Goal: Transaction & Acquisition: Purchase product/service

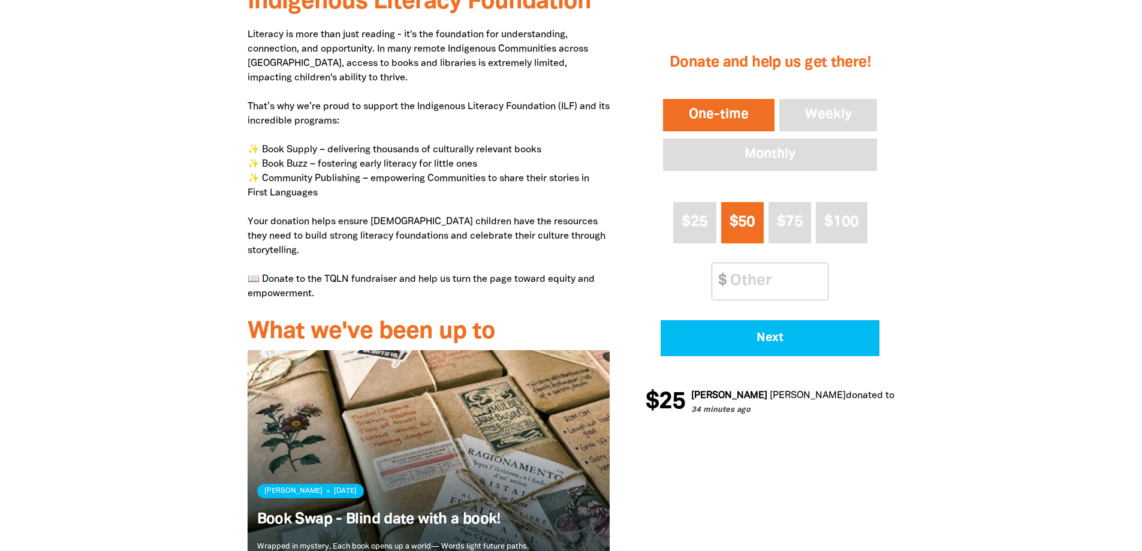
scroll to position [540, 0]
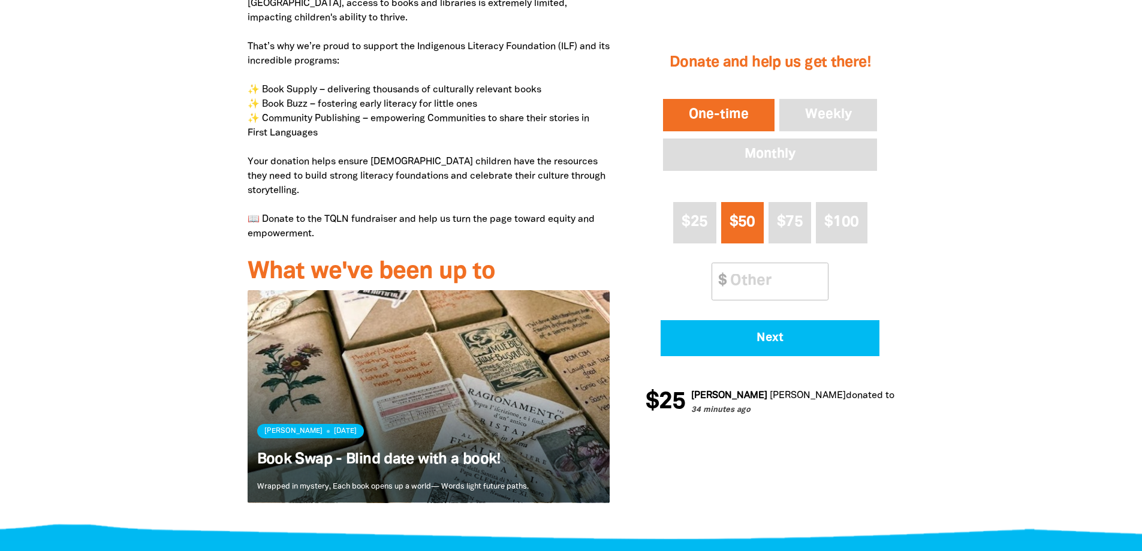
click at [141, 284] on div at bounding box center [571, 213] width 1142 height 644
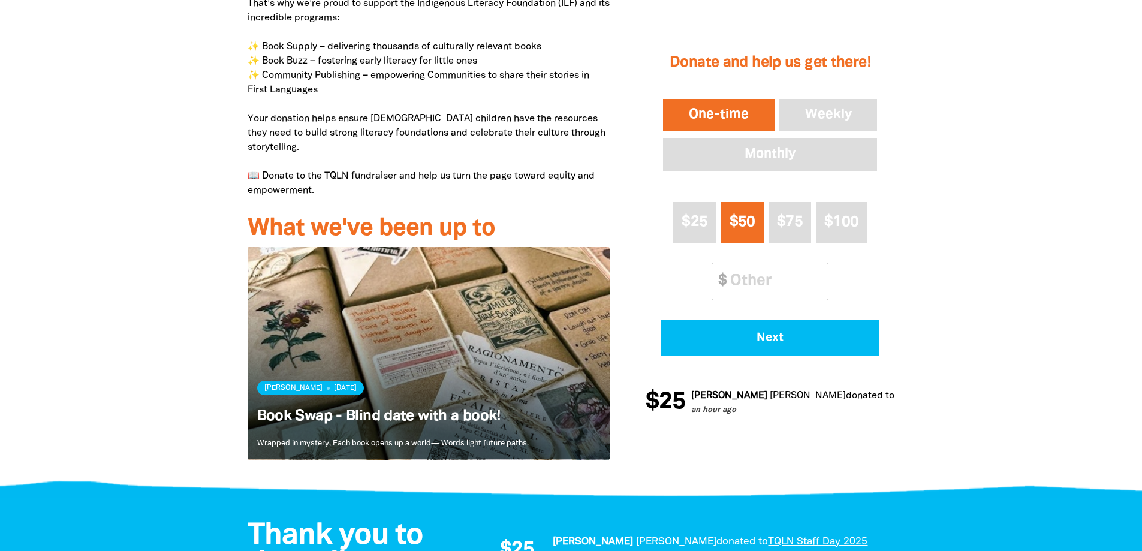
scroll to position [600, 0]
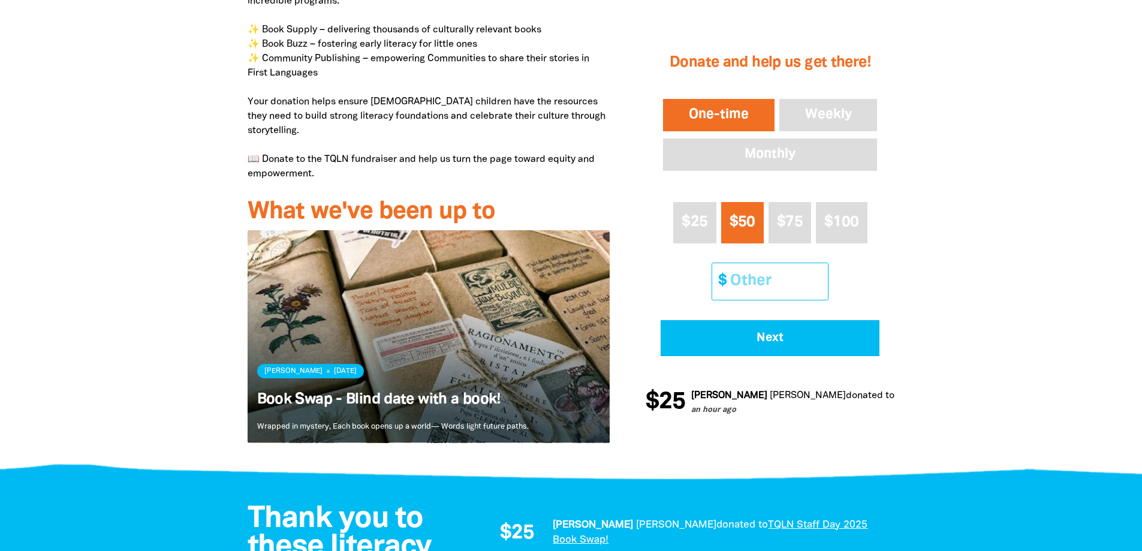
click at [763, 282] on input "Other Amount" at bounding box center [775, 281] width 106 height 37
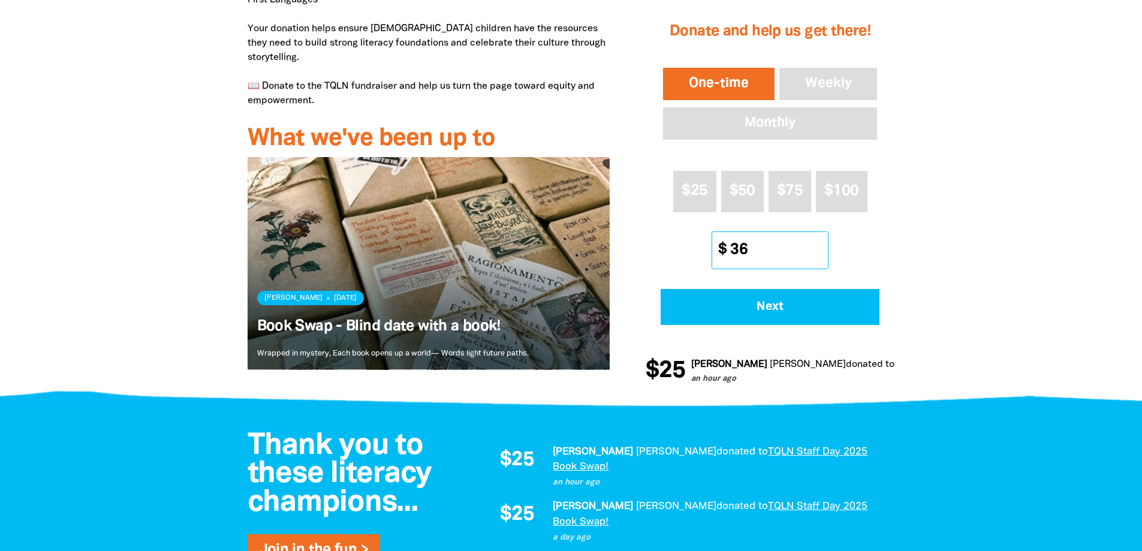
scroll to position [660, 0]
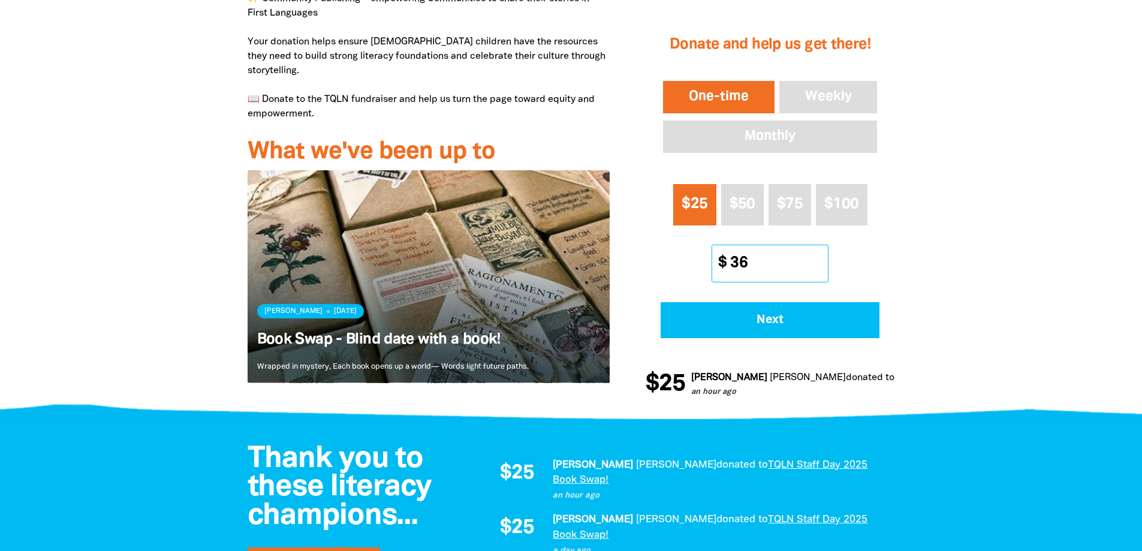
type input "36"
click at [698, 184] on button "$25" at bounding box center [694, 204] width 43 height 41
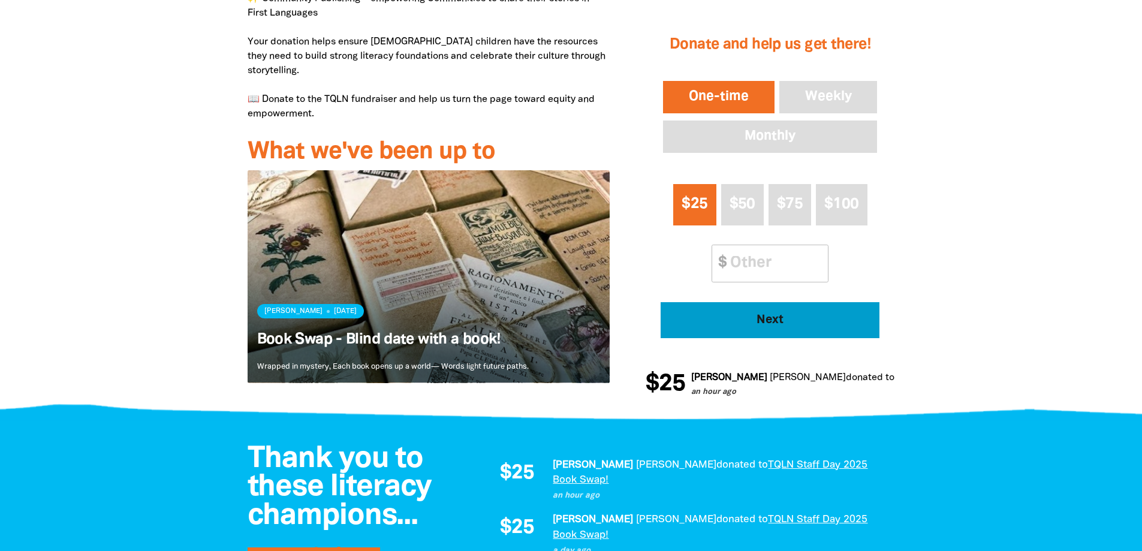
click at [795, 314] on span "Next" at bounding box center [771, 320] width 186 height 12
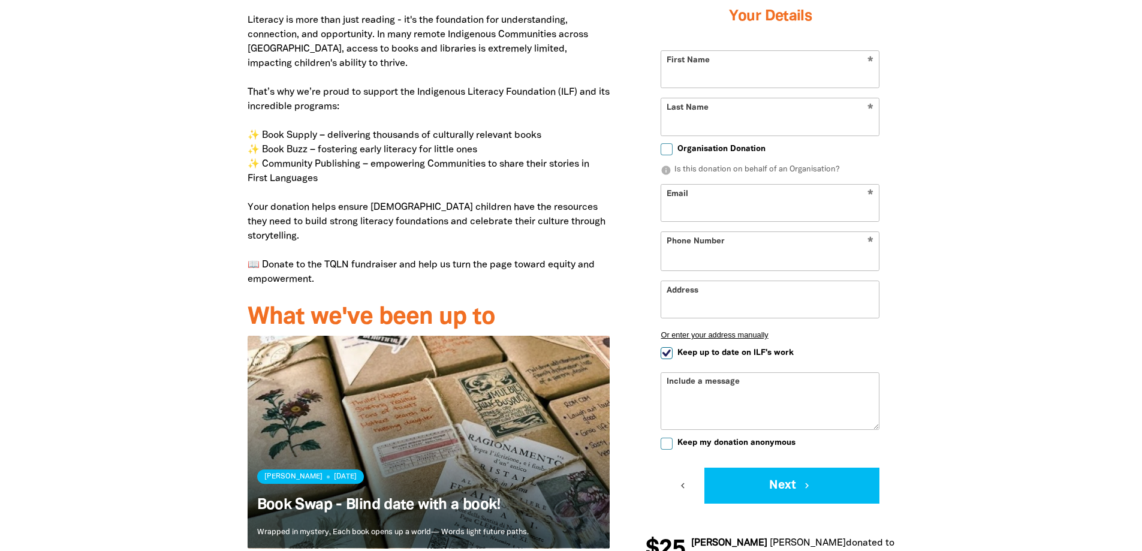
scroll to position [417, 0]
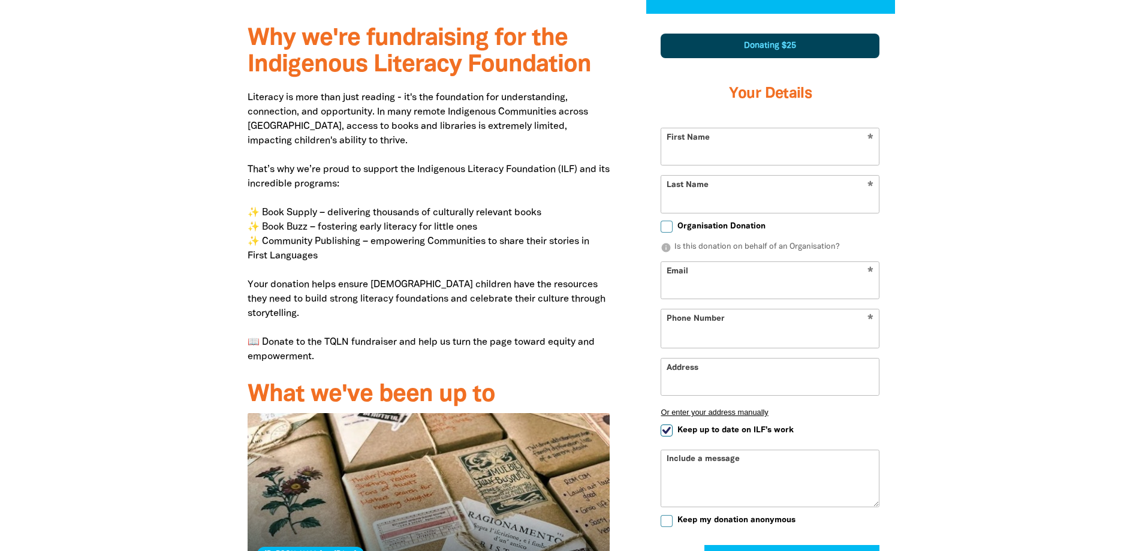
select select "AU"
click at [743, 143] on input "First Name" at bounding box center [770, 147] width 218 height 37
type input "[PERSON_NAME]"
type input "Keeffe"
click at [670, 231] on div "Organisation Donation" at bounding box center [770, 229] width 219 height 13
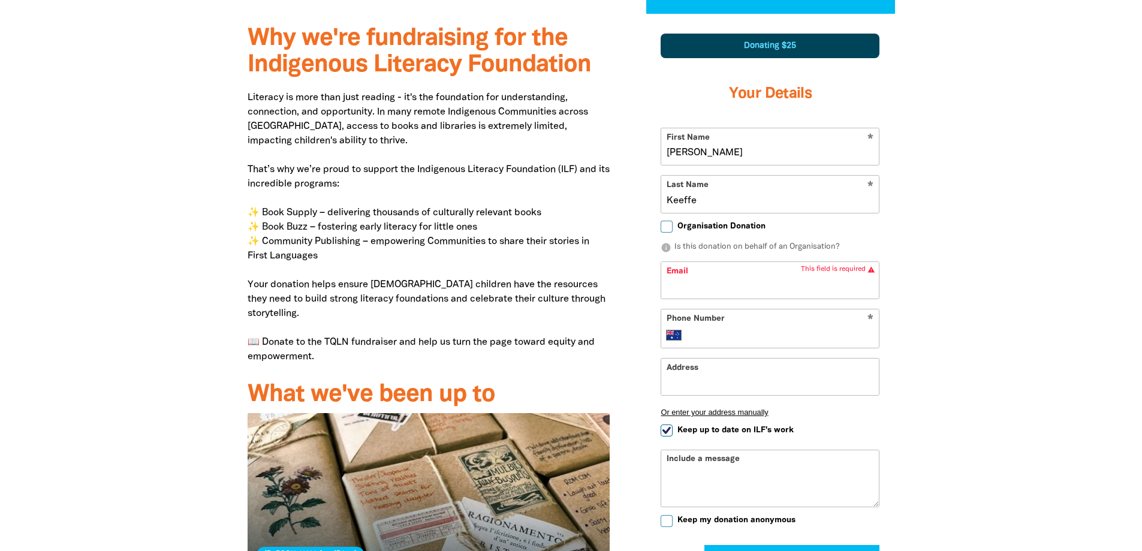
click at [667, 225] on input "Organisation Donation" at bounding box center [667, 227] width 12 height 12
checkbox input "true"
select select "AU"
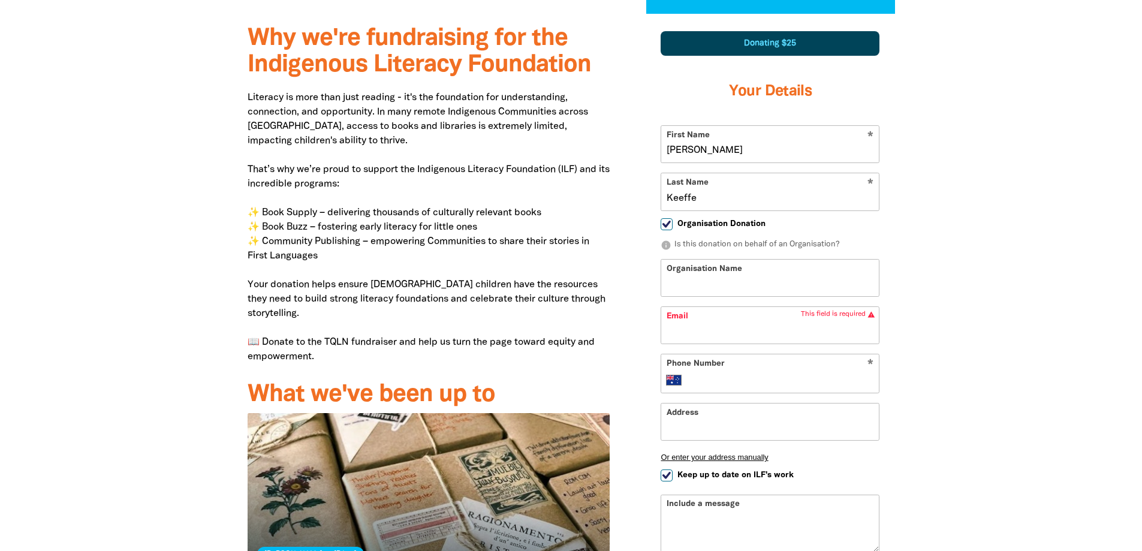
click at [697, 288] on input "Organisation Name" at bounding box center [770, 278] width 218 height 37
type input "TAFE [GEOGRAPHIC_DATA]"
type input "j"
type input "[PERSON_NAME][EMAIL_ADDRESS][DOMAIN_NAME]"
click at [770, 386] on input "Phone Number" at bounding box center [782, 380] width 183 height 14
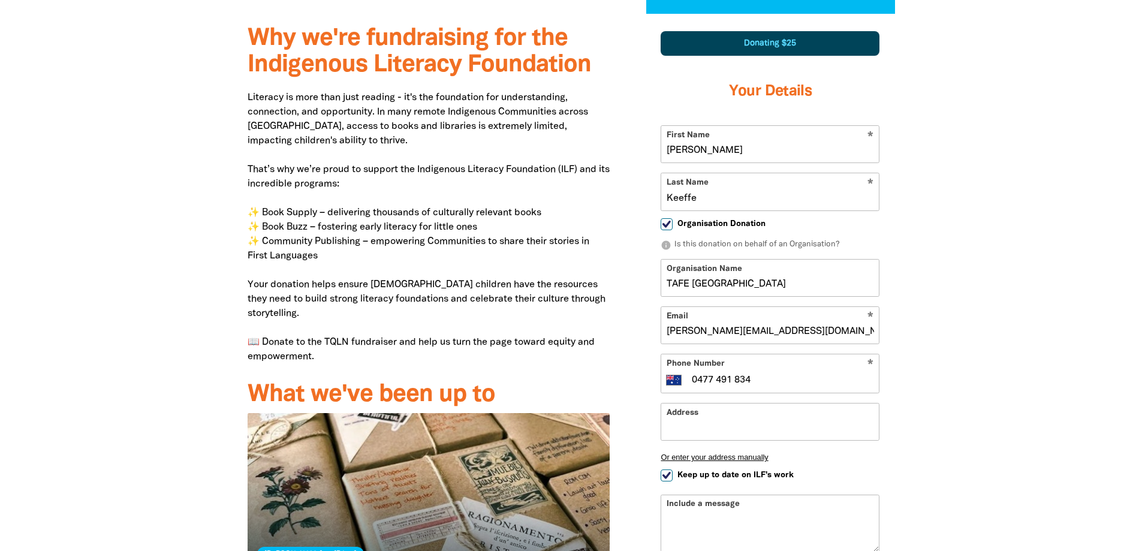
type input "0477 491 834"
click at [746, 438] on input "Address" at bounding box center [770, 422] width 218 height 37
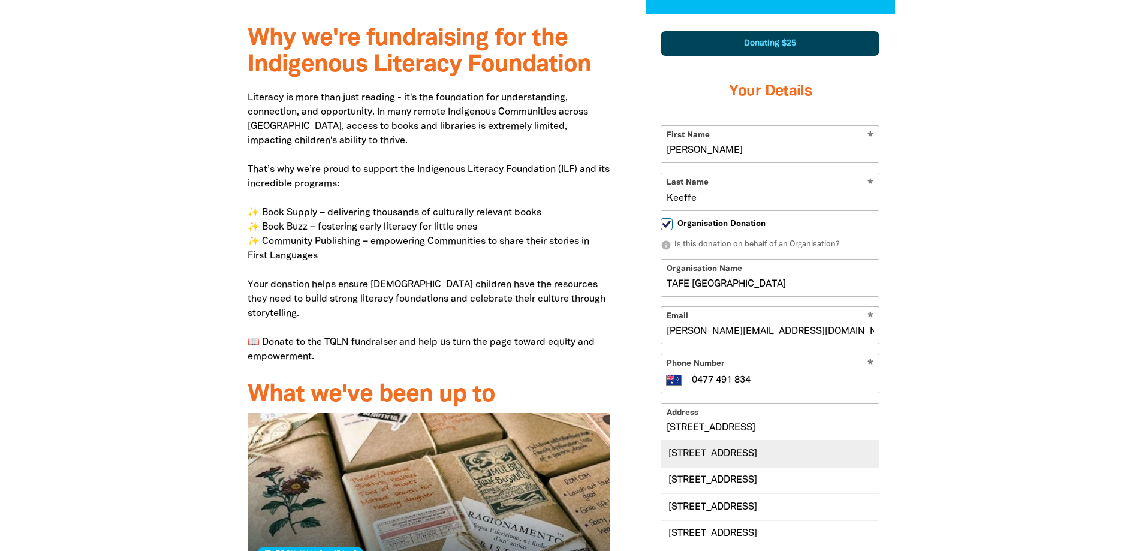
click at [755, 456] on div "[STREET_ADDRESS]" at bounding box center [770, 454] width 218 height 26
type input "[STREET_ADDRESS]"
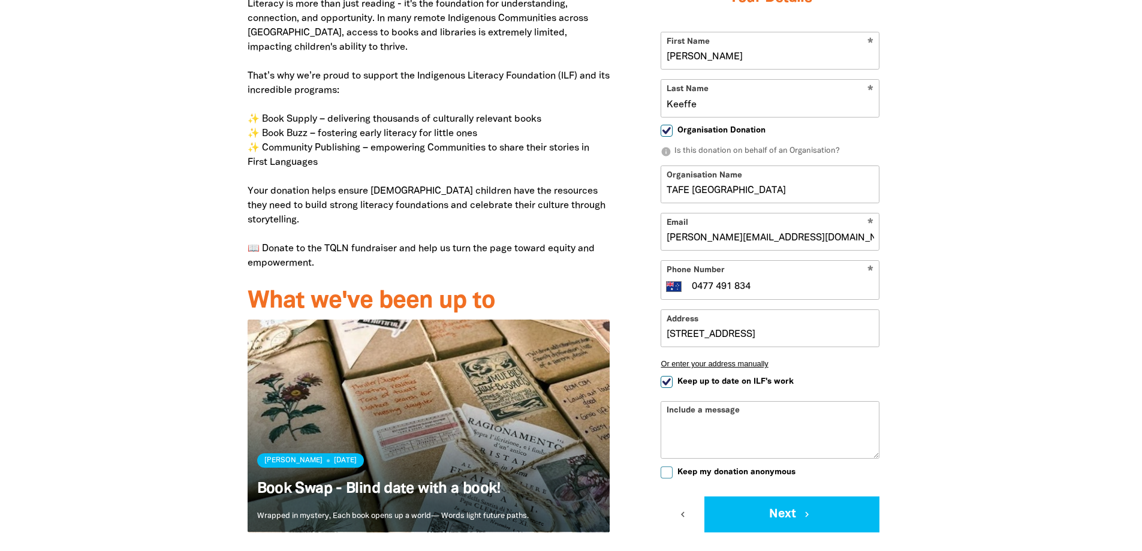
scroll to position [537, 0]
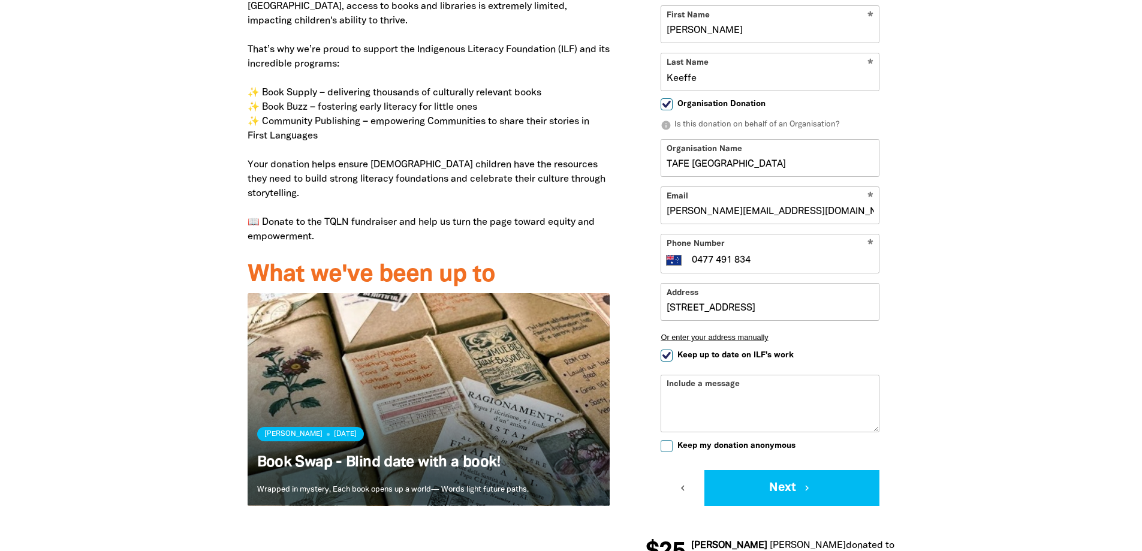
drag, startPoint x: 866, startPoint y: 308, endPoint x: 640, endPoint y: 308, distance: 225.4
click at [640, 308] on div "1 2 3 Donating $25 Your Details * First Name [PERSON_NAME] * Last Name Keeffe O…" at bounding box center [770, 238] width 285 height 689
click at [1012, 359] on div at bounding box center [571, 239] width 1142 height 690
click at [926, 388] on div "Why we're fundraising for the Indigenous Literacy Foundation Literacy is more t…" at bounding box center [571, 239] width 719 height 690
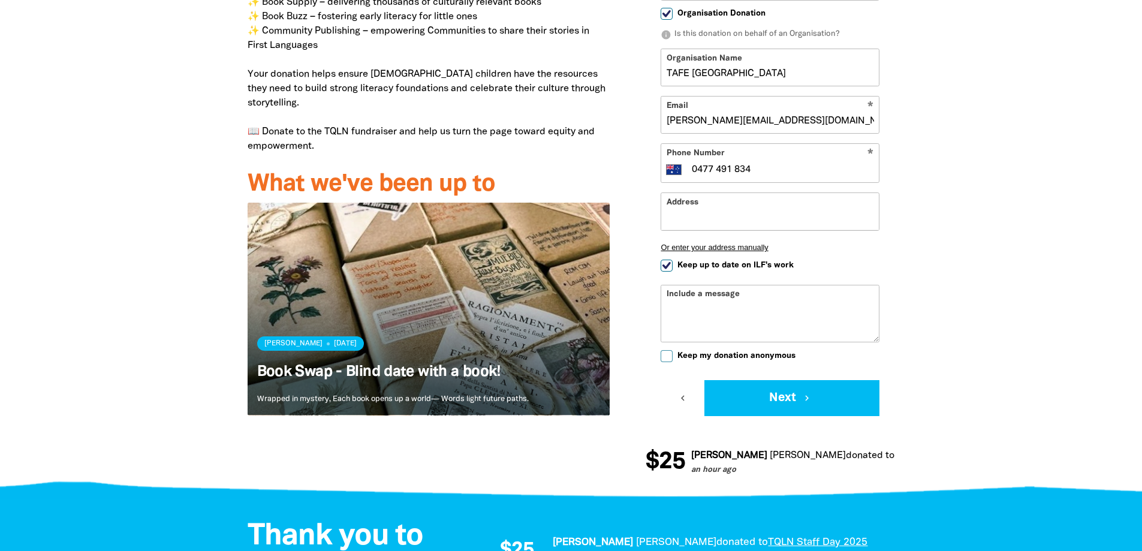
scroll to position [657, 0]
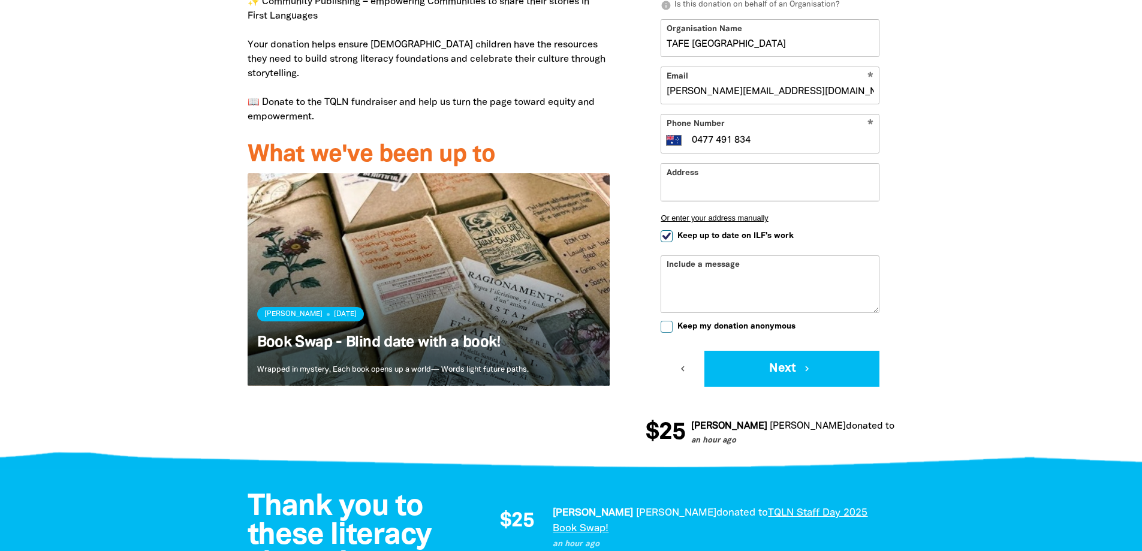
click at [722, 278] on textarea "Include a message" at bounding box center [770, 293] width 218 height 38
click at [748, 264] on div "Include a message" at bounding box center [770, 284] width 219 height 58
click at [721, 264] on div "Include a message" at bounding box center [770, 284] width 219 height 58
click at [746, 279] on textarea "Include a message" at bounding box center [770, 293] width 218 height 38
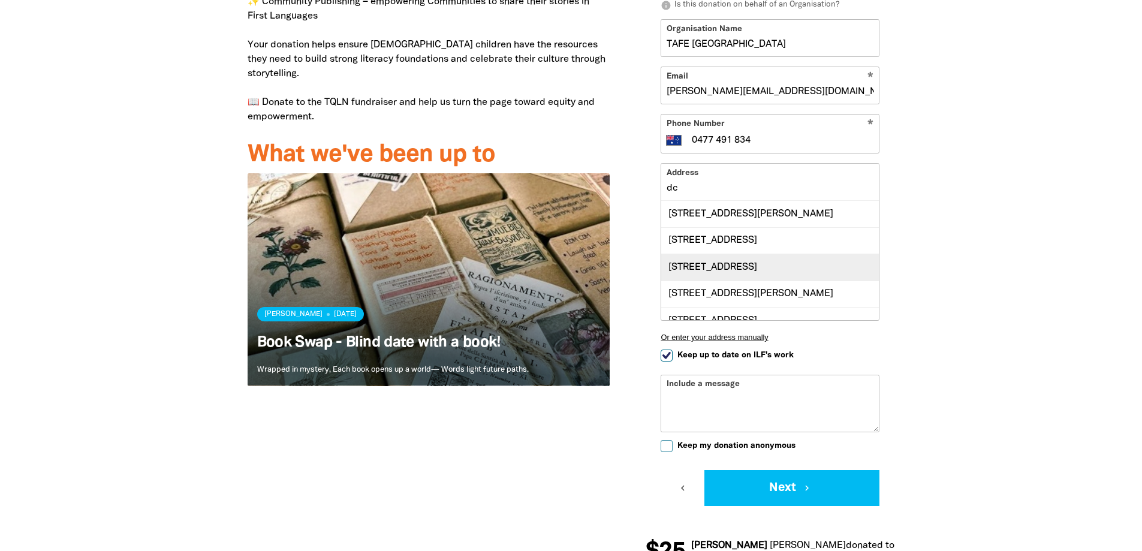
type input "d"
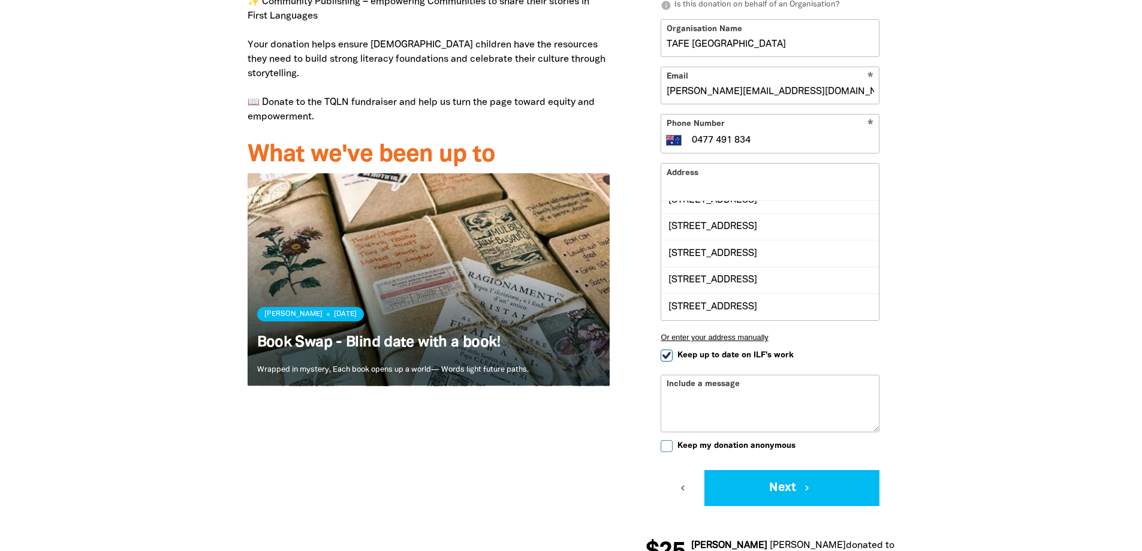
scroll to position [0, 0]
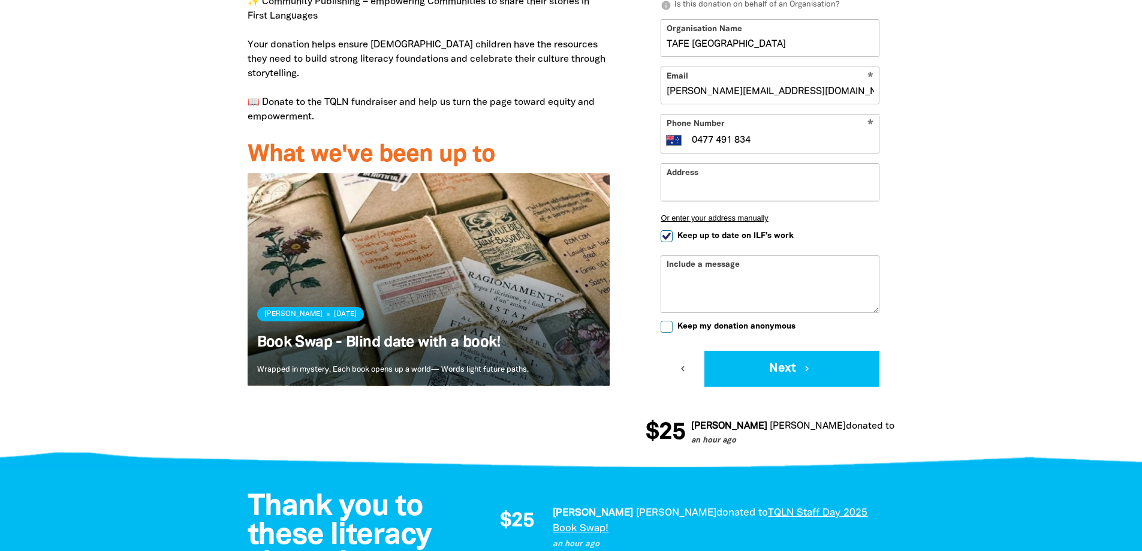
click at [733, 281] on textarea "Include a message" at bounding box center [770, 293] width 218 height 38
click at [733, 281] on textarea "Include a message" at bounding box center [770, 292] width 218 height 38
type textarea "h"
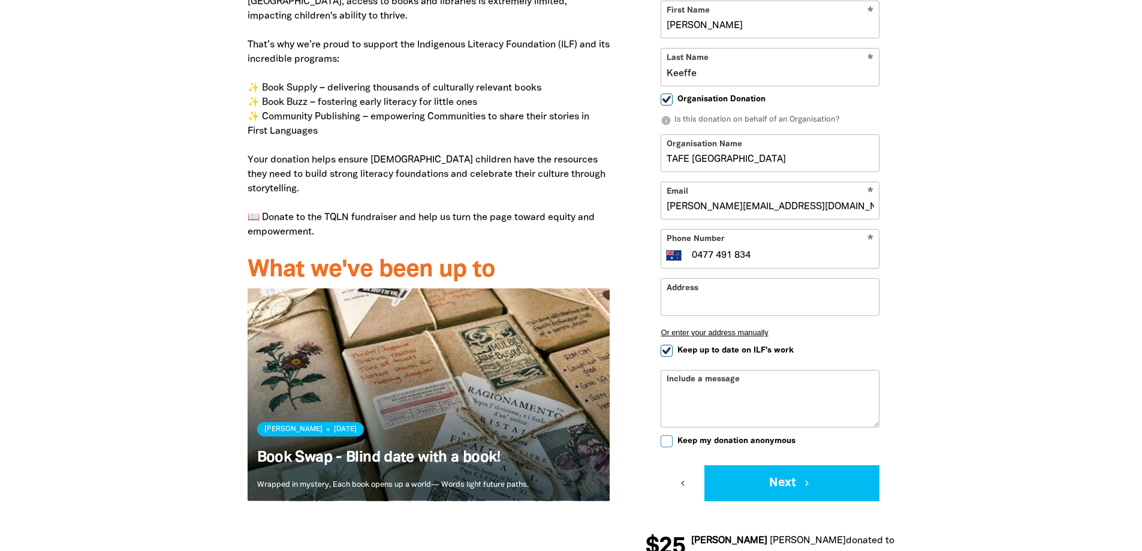
scroll to position [776, 0]
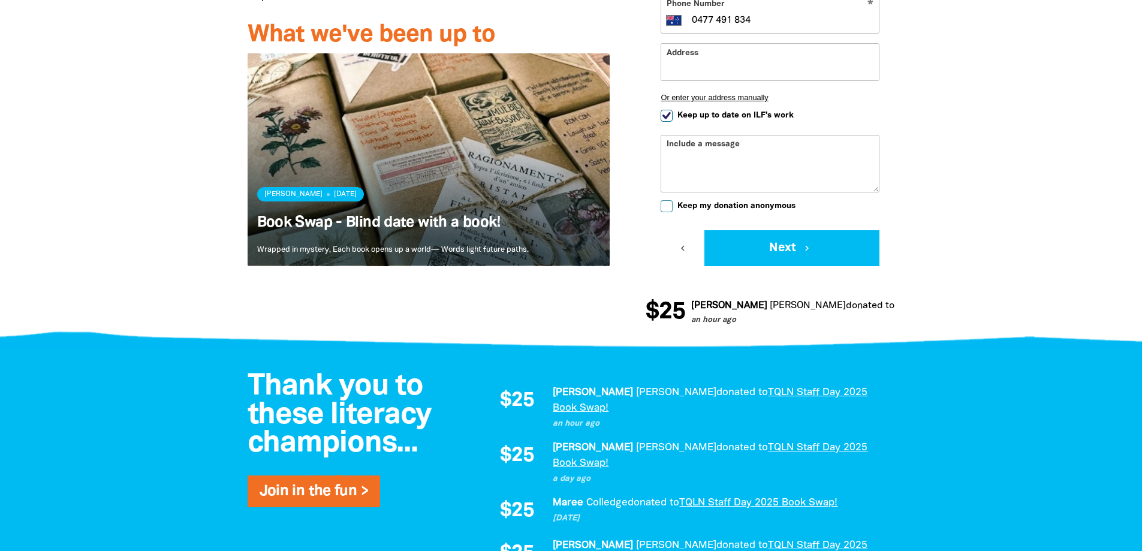
click at [799, 260] on button "Next chevron_right" at bounding box center [791, 248] width 175 height 36
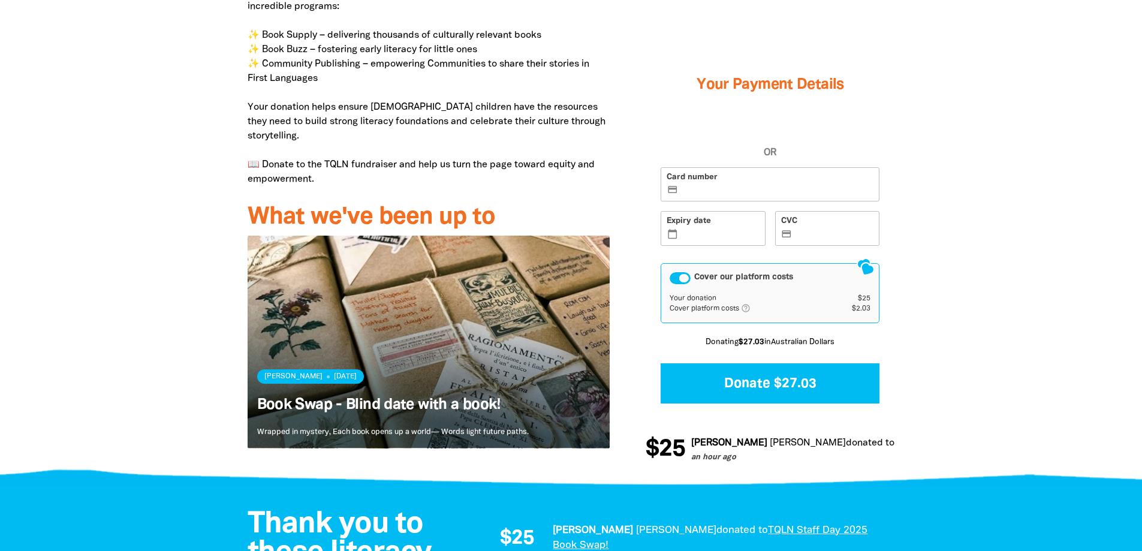
scroll to position [537, 0]
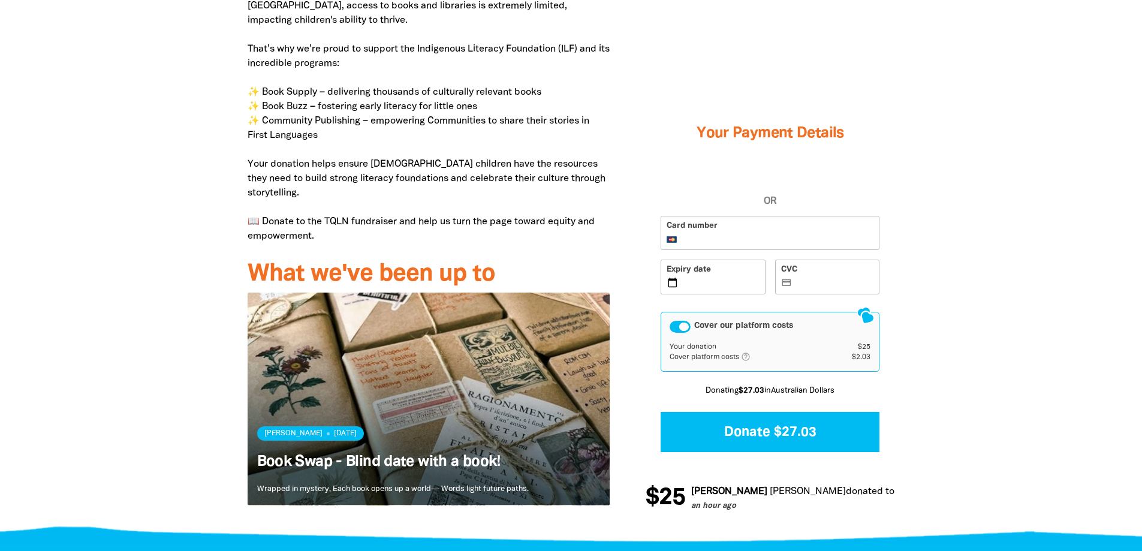
click at [863, 269] on label "CVC credit_card" at bounding box center [827, 277] width 105 height 35
click at [863, 278] on input "CVC credit_card" at bounding box center [834, 278] width 79 height 1
click at [681, 321] on div "Cover our platform costs" at bounding box center [680, 327] width 21 height 12
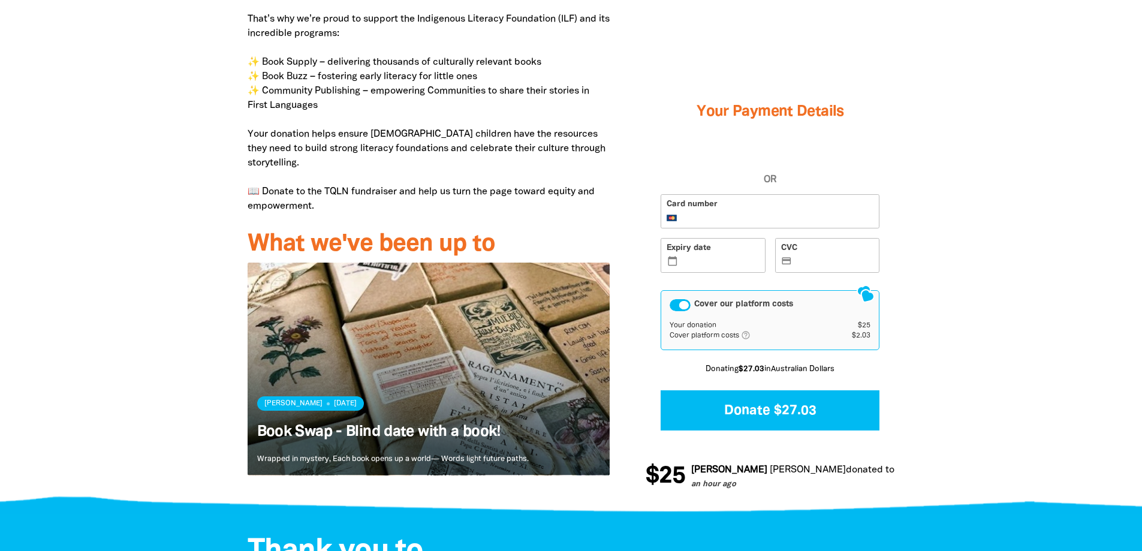
scroll to position [597, 0]
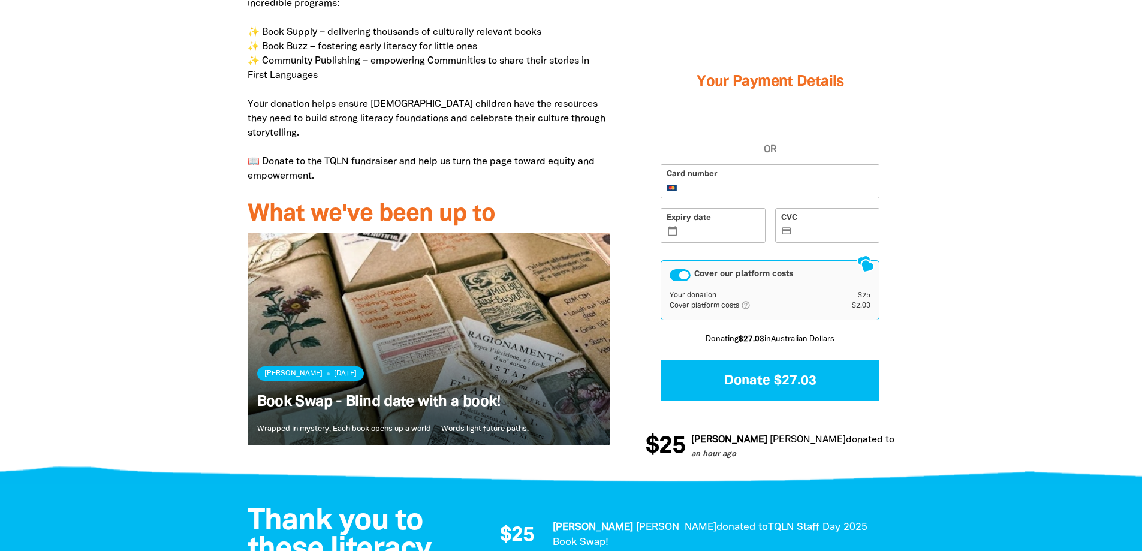
click at [680, 269] on div "Cover our platform costs" at bounding box center [680, 275] width 21 height 12
click at [675, 269] on div "Cover our platform costs" at bounding box center [680, 275] width 21 height 12
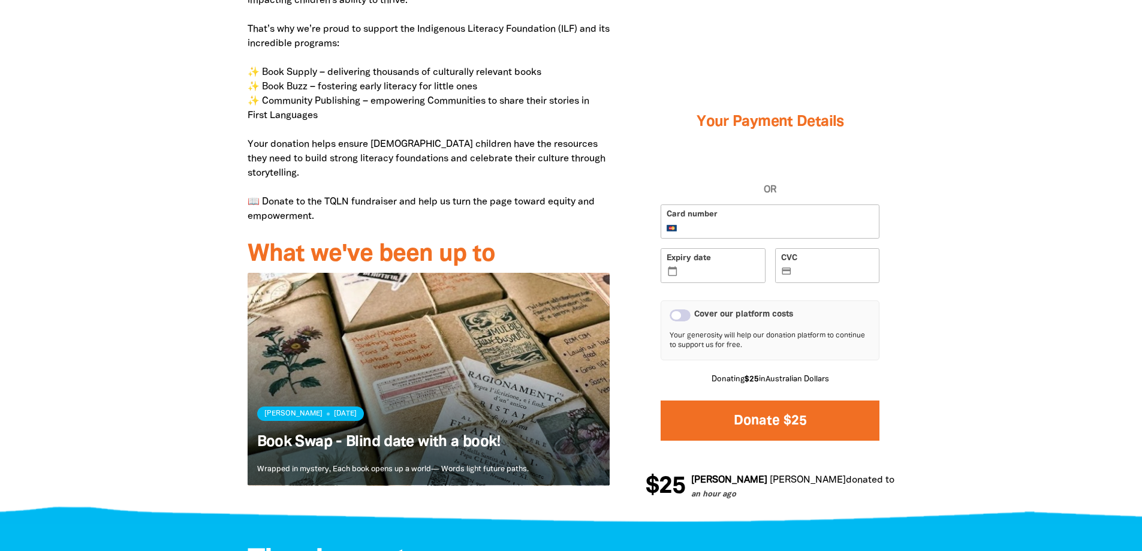
scroll to position [540, 0]
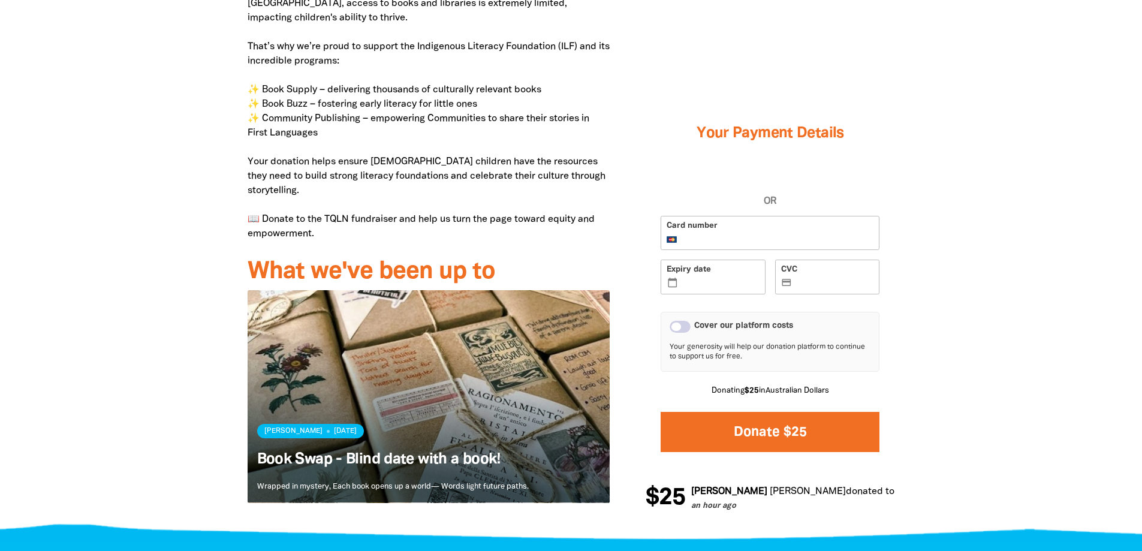
click at [835, 431] on button "Donate $25" at bounding box center [770, 432] width 219 height 40
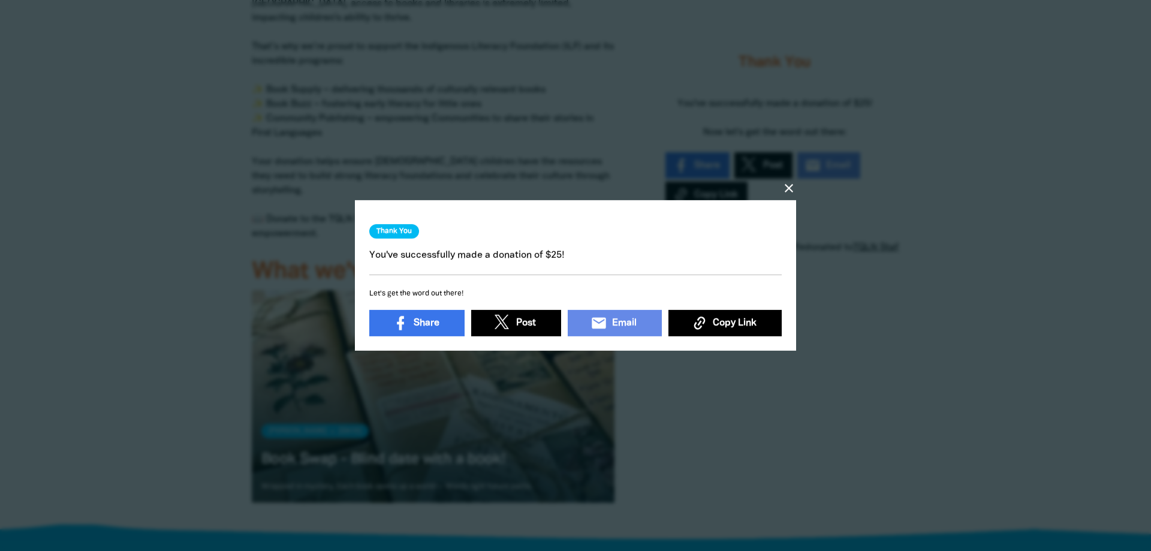
click at [794, 184] on icon "close" at bounding box center [789, 188] width 14 height 14
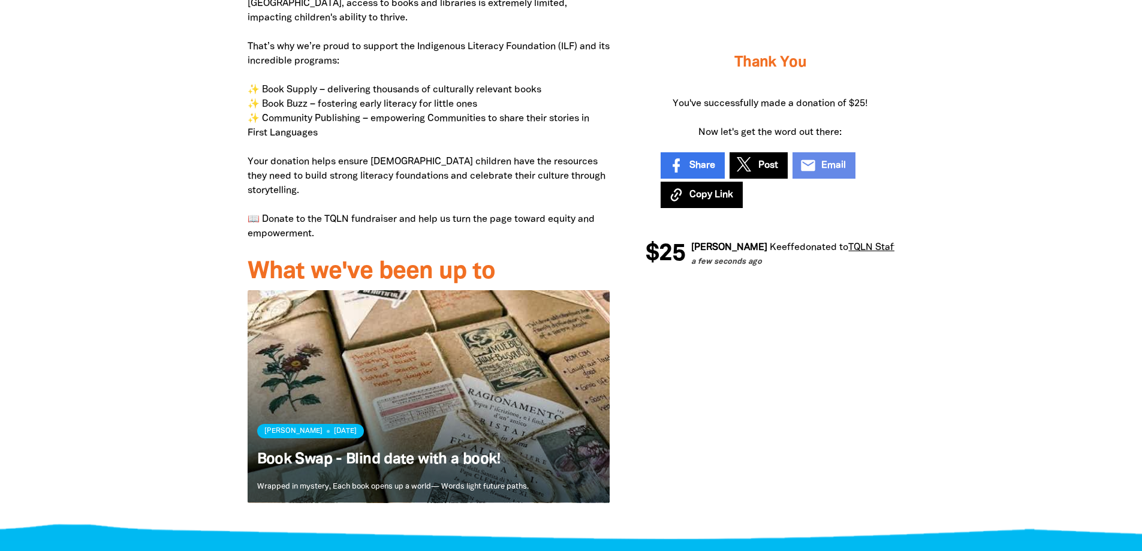
click at [936, 360] on div at bounding box center [571, 213] width 1142 height 644
